Goal: Task Accomplishment & Management: Manage account settings

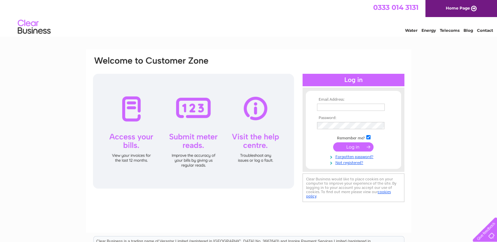
type input "annmariethomas@btinternet.com"
click at [356, 148] on input "submit" at bounding box center [353, 146] width 40 height 9
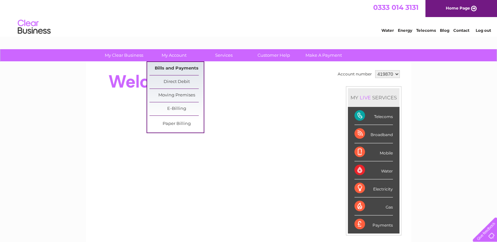
click at [174, 66] on link "Bills and Payments" at bounding box center [176, 68] width 54 height 13
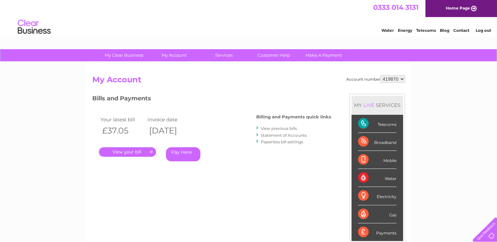
click at [135, 151] on link "." at bounding box center [127, 152] width 57 height 10
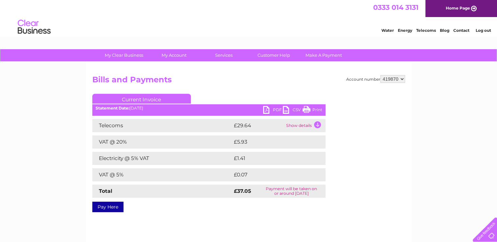
click at [311, 110] on link "Print" at bounding box center [312, 111] width 20 height 10
click at [228, 224] on div "Account number 419870 Bills and Payments Current Invoice PDF CSV Print" at bounding box center [248, 154] width 325 height 184
